Goal: Navigation & Orientation: Find specific page/section

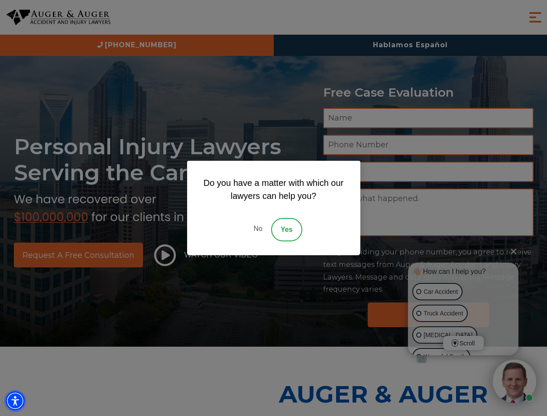
click at [15, 401] on img "Accessibility Menu" at bounding box center [15, 400] width 19 height 19
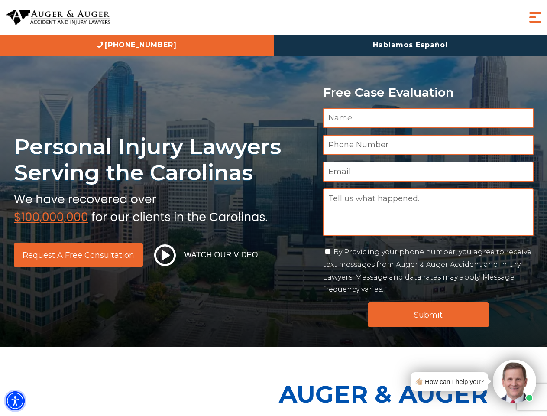
click at [15, 401] on img "Accessibility Menu" at bounding box center [15, 400] width 19 height 19
